Goal: Communication & Community: Ask a question

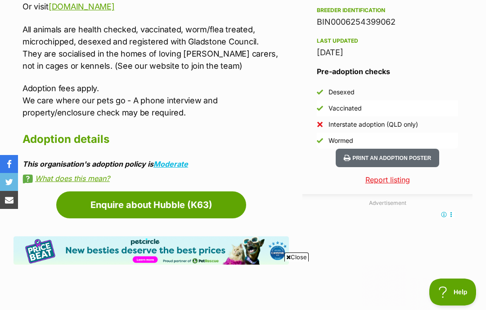
click at [57, 181] on link "What does this mean?" at bounding box center [155, 178] width 266 height 8
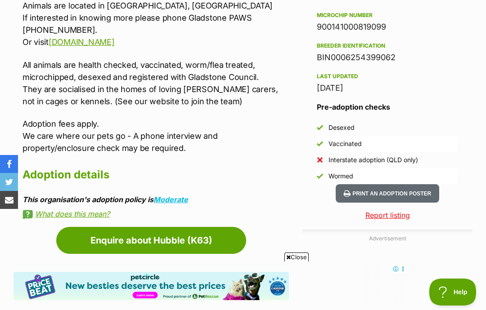
click at [191, 234] on link "Enquire about Hubble (K63)" at bounding box center [151, 240] width 190 height 27
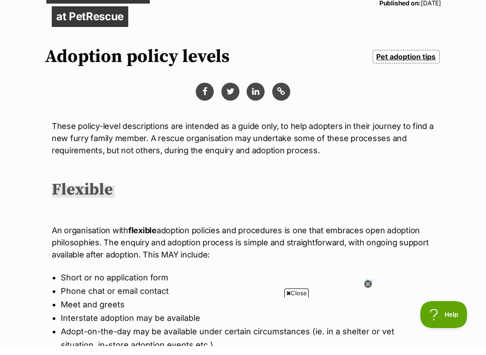
scroll to position [99, 0]
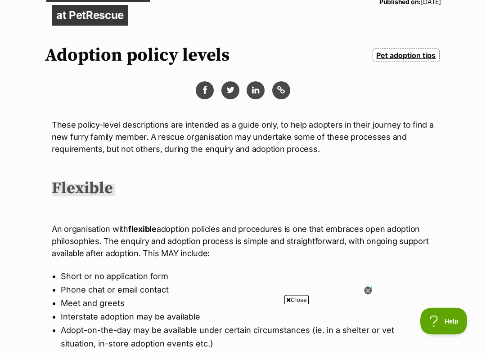
click at [370, 290] on icon at bounding box center [368, 294] width 8 height 8
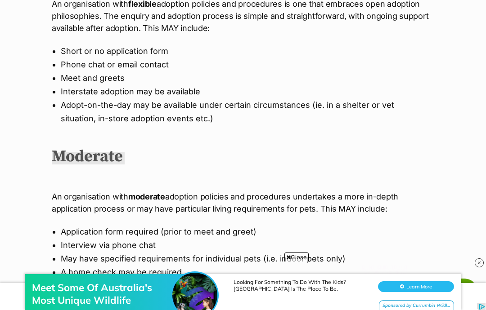
scroll to position [325, 0]
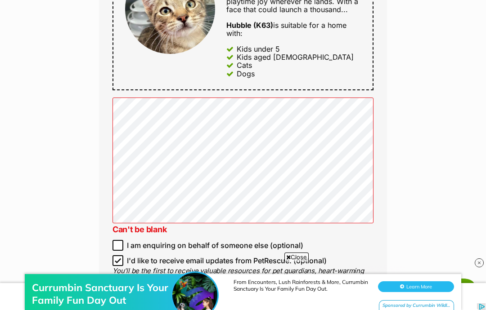
click at [115, 259] on input "I'd like to receive email updates from PetRescue. (optional)" at bounding box center [117, 260] width 11 height 11
checkbox input "false"
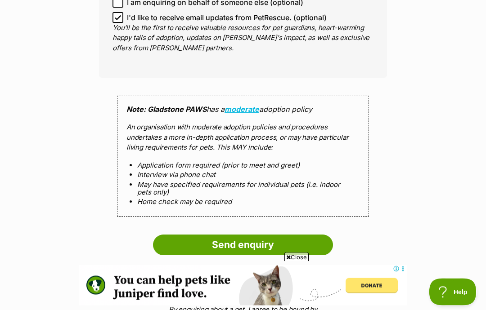
scroll to position [805, 0]
